Goal: Information Seeking & Learning: Learn about a topic

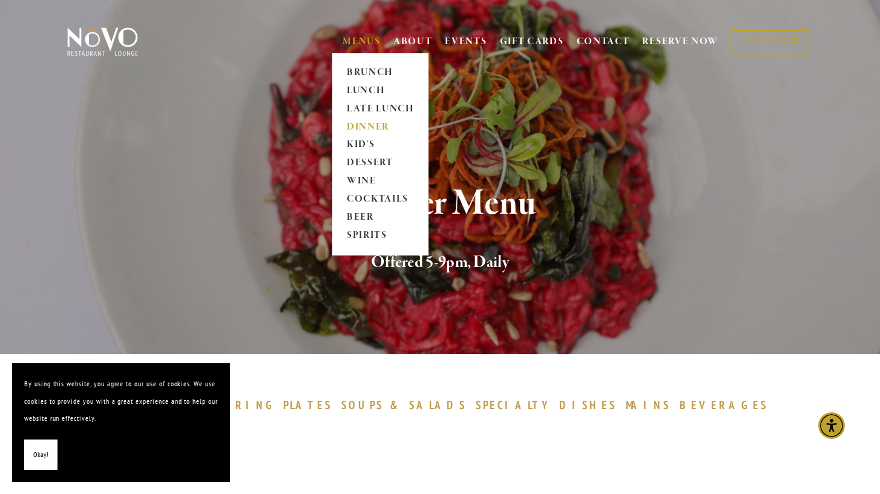
click at [373, 125] on link "DINNER" at bounding box center [380, 127] width 76 height 18
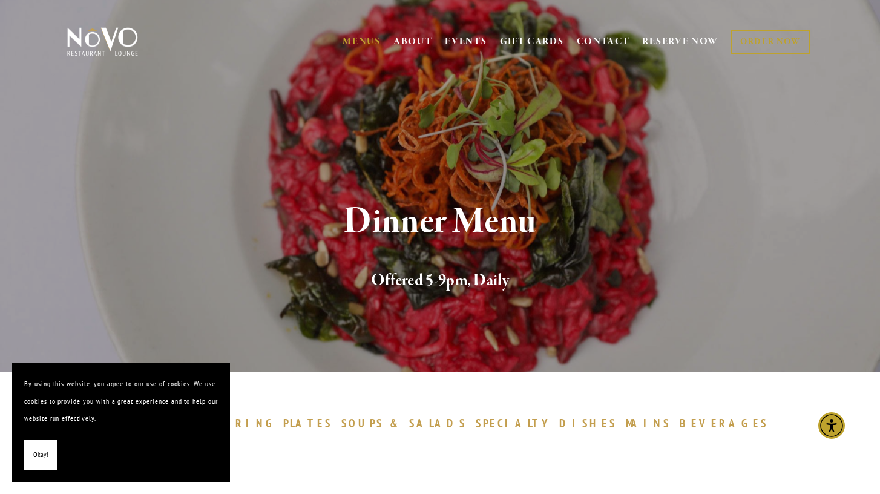
click at [315, 87] on section "Dinner Menu Offered 5-9pm, Daily" at bounding box center [440, 186] width 880 height 372
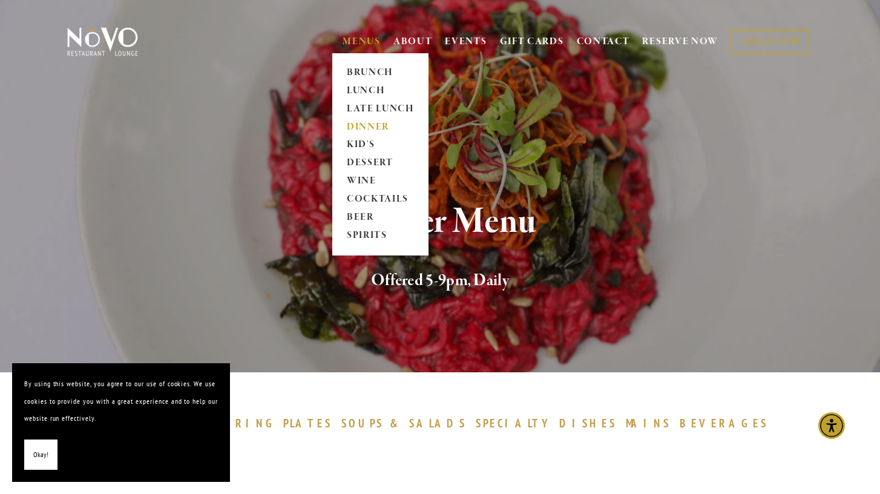
click at [357, 41] on link "MENUS" at bounding box center [361, 42] width 38 height 12
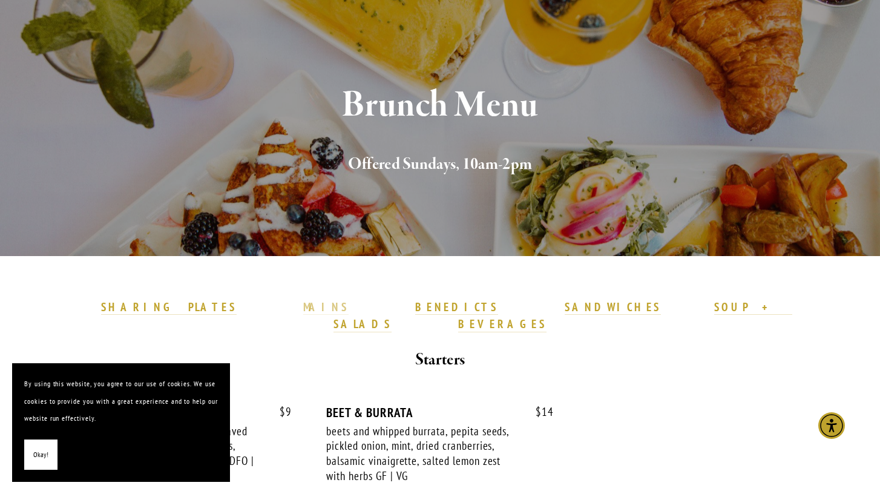
click at [339, 309] on strong "MAINS" at bounding box center [325, 306] width 45 height 15
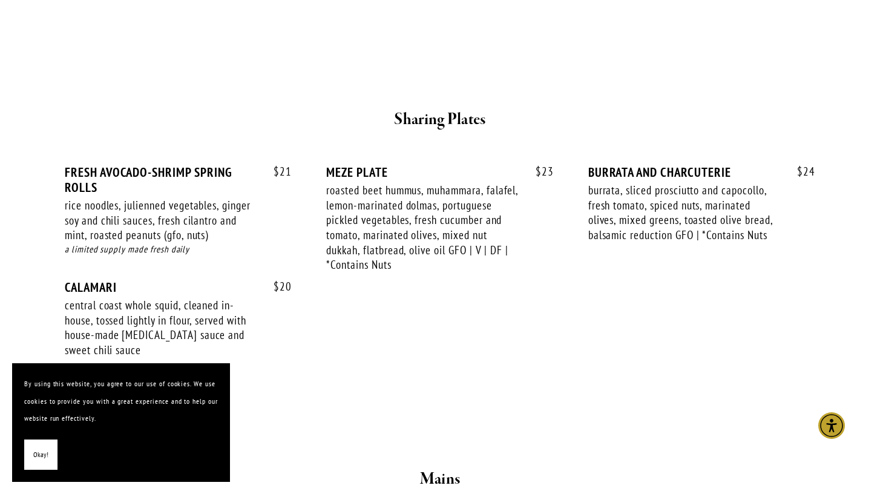
scroll to position [324, 0]
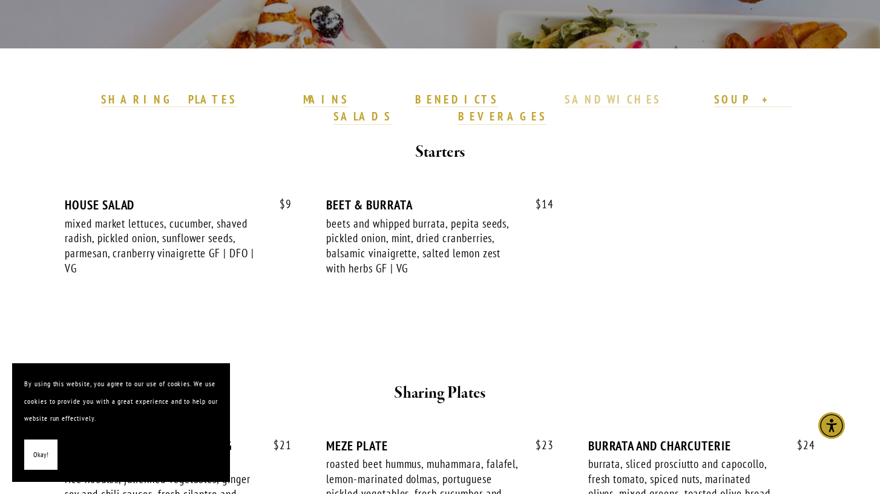
click at [564, 100] on strong "SANDWICHES" at bounding box center [612, 99] width 97 height 15
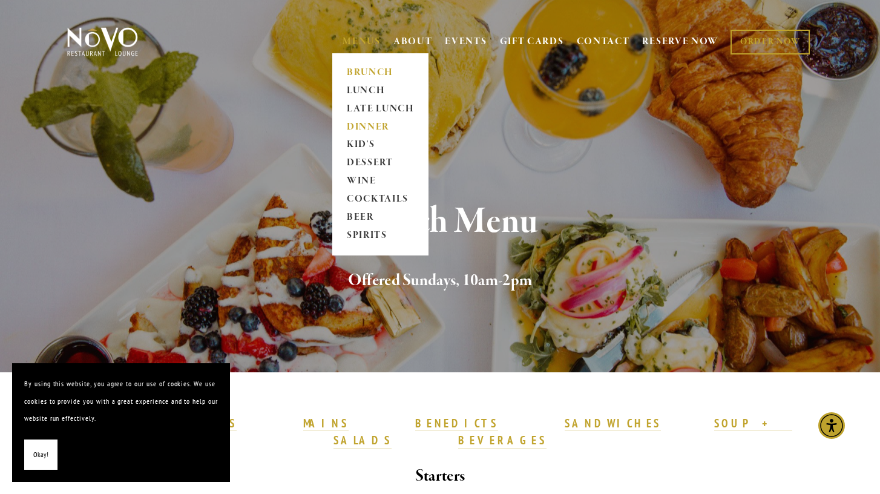
click at [370, 126] on link "DINNER" at bounding box center [380, 127] width 76 height 18
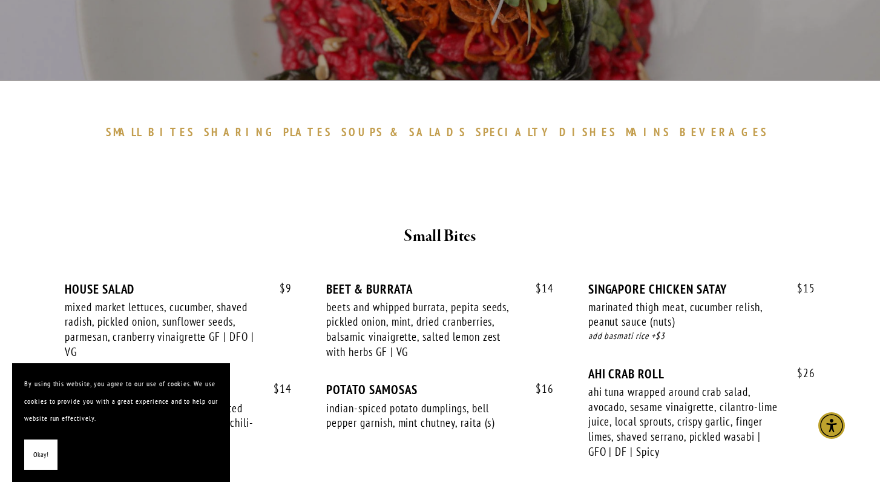
scroll to position [294, 0]
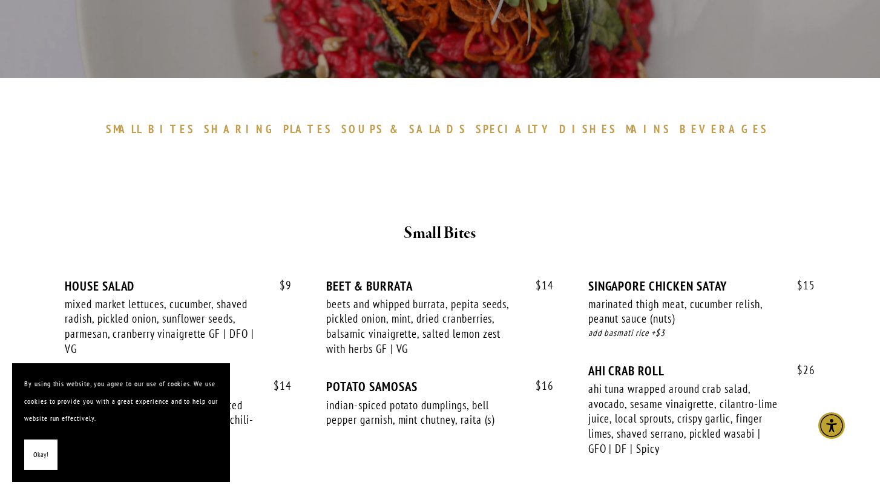
click at [384, 130] on span "SOUPS" at bounding box center [362, 129] width 42 height 15
